Goal: Transaction & Acquisition: Purchase product/service

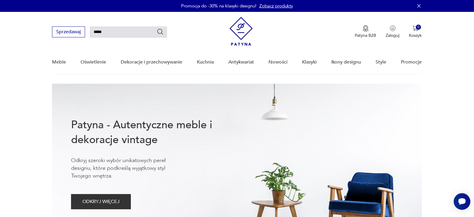
type input "*****"
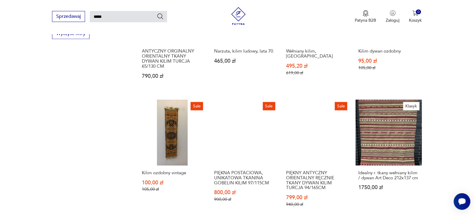
scroll to position [467, 0]
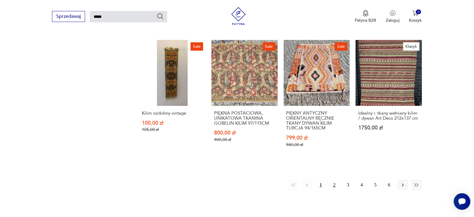
click at [336, 180] on button "2" at bounding box center [334, 185] width 11 height 11
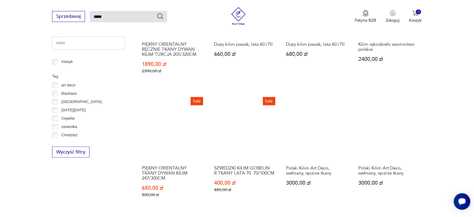
scroll to position [467, 0]
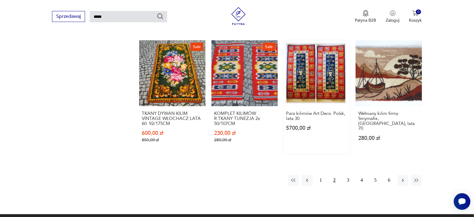
drag, startPoint x: 349, startPoint y: 176, endPoint x: 332, endPoint y: 105, distance: 73.1
click at [349, 176] on button "3" at bounding box center [348, 181] width 11 height 11
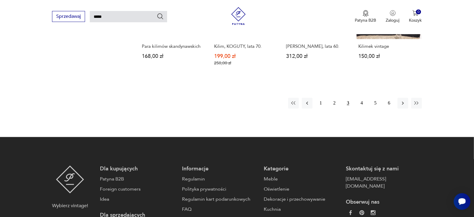
scroll to position [527, 0]
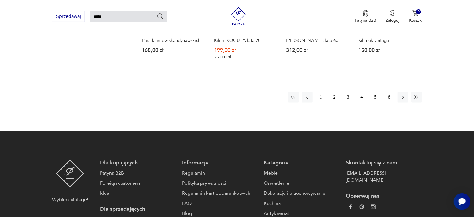
click at [361, 93] on button "4" at bounding box center [362, 97] width 11 height 11
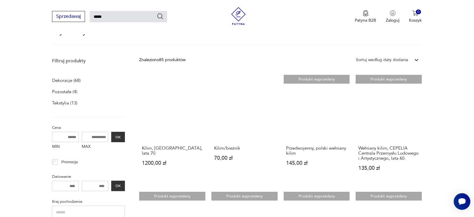
scroll to position [51, 0]
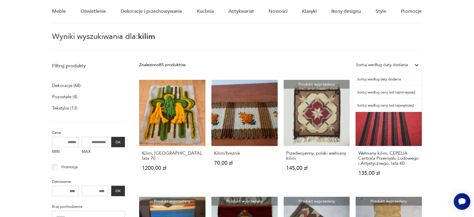
click at [416, 63] on icon at bounding box center [417, 65] width 6 height 6
click at [388, 104] on div "Sortuj według ceny (od największej)" at bounding box center [387, 105] width 69 height 13
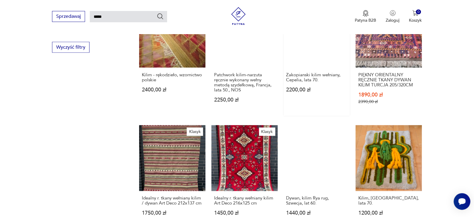
scroll to position [438, 0]
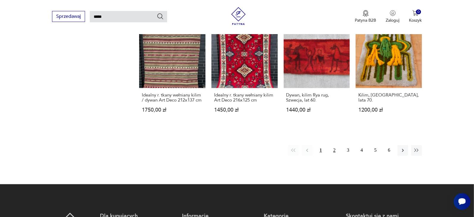
click at [335, 145] on button "2" at bounding box center [334, 150] width 11 height 11
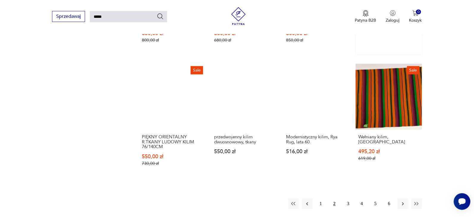
scroll to position [497, 0]
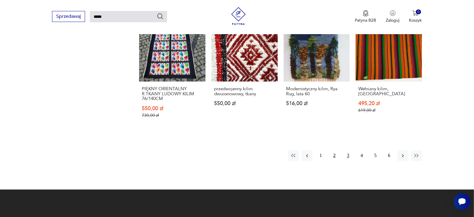
click at [351, 151] on button "3" at bounding box center [348, 156] width 11 height 11
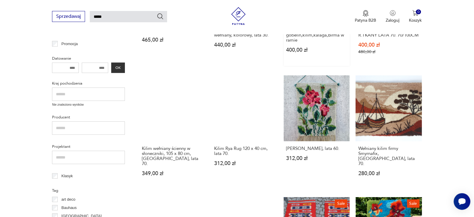
scroll to position [229, 0]
